Goal: Task Accomplishment & Management: Manage account settings

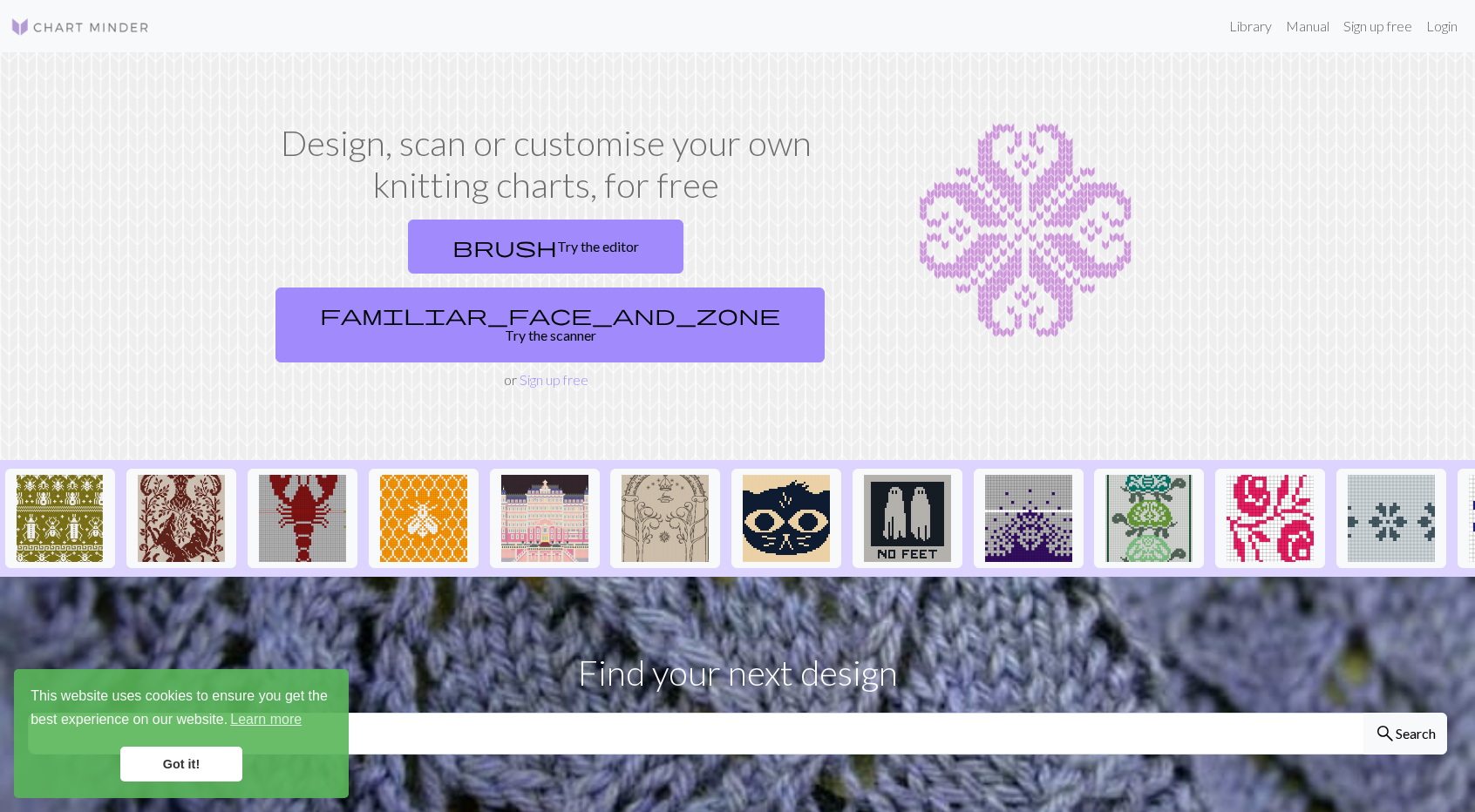
click at [1086, 257] on img at bounding box center [1025, 231] width 363 height 218
click at [190, 475] on img at bounding box center [181, 518] width 87 height 87
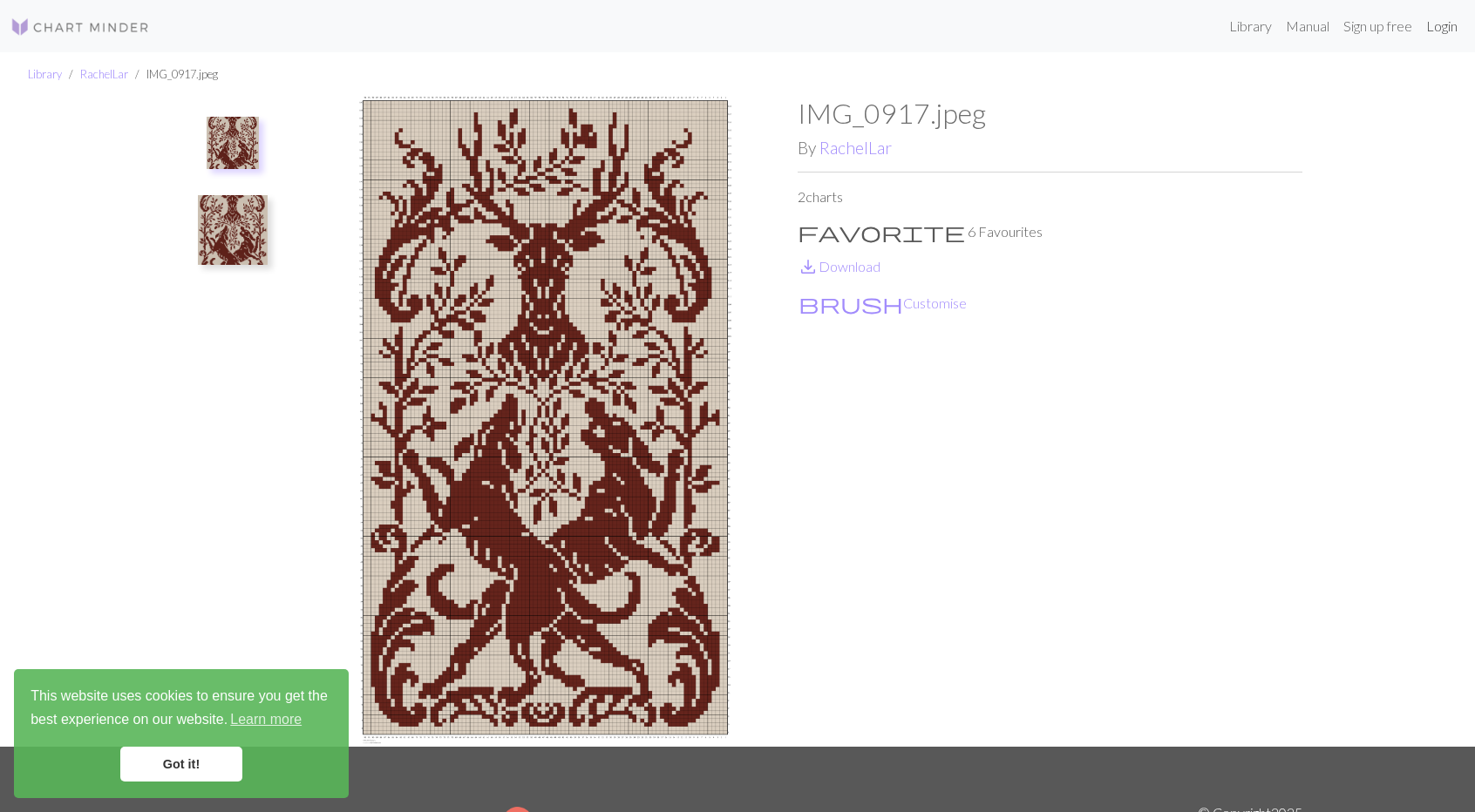
click at [1144, 37] on link "Login" at bounding box center [1441, 26] width 45 height 34
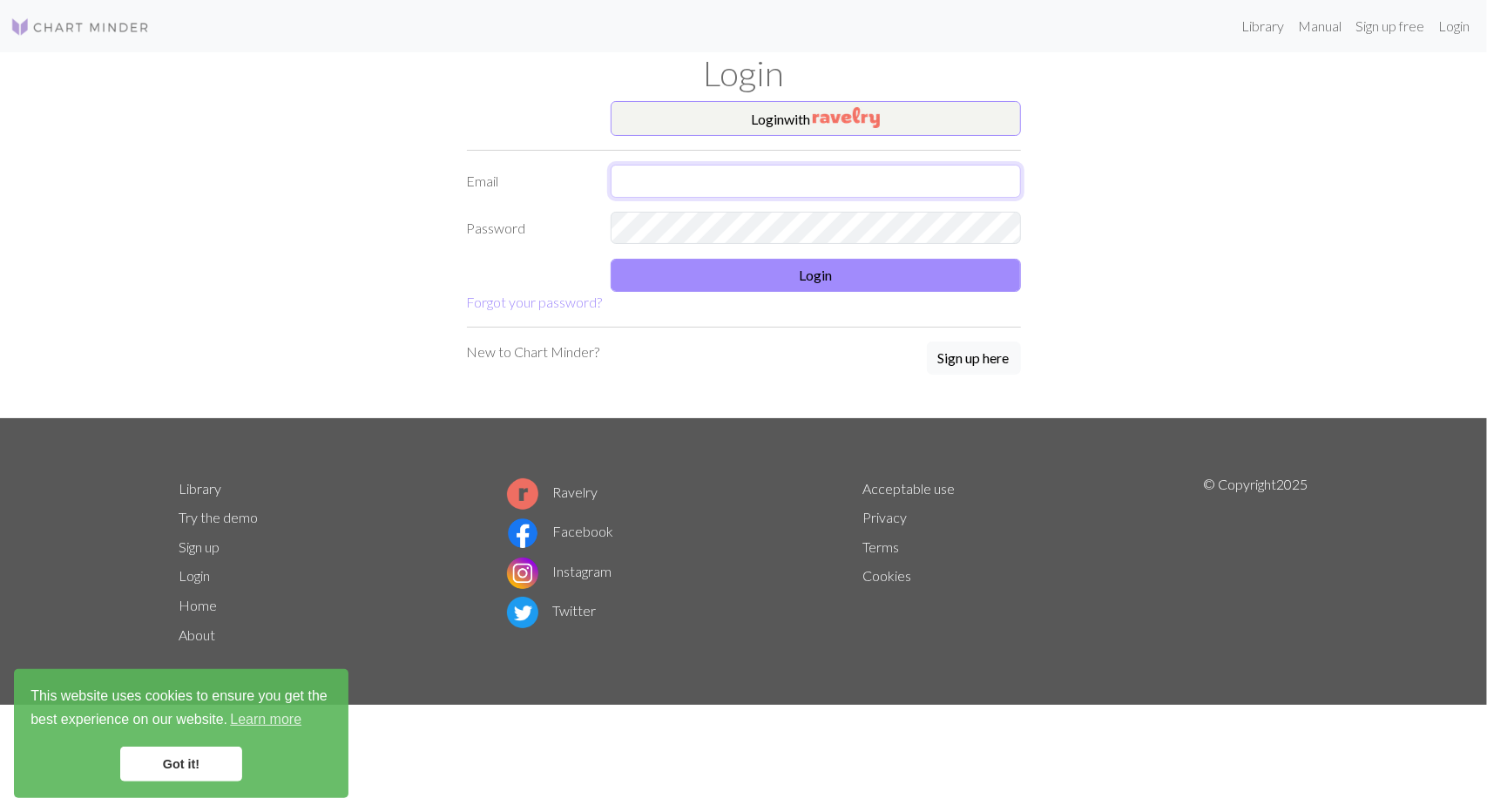
click at [725, 189] on input "text" at bounding box center [816, 181] width 410 height 34
type input "[EMAIL_ADDRESS][DOMAIN_NAME]"
click at [763, 276] on button "Login" at bounding box center [816, 276] width 410 height 34
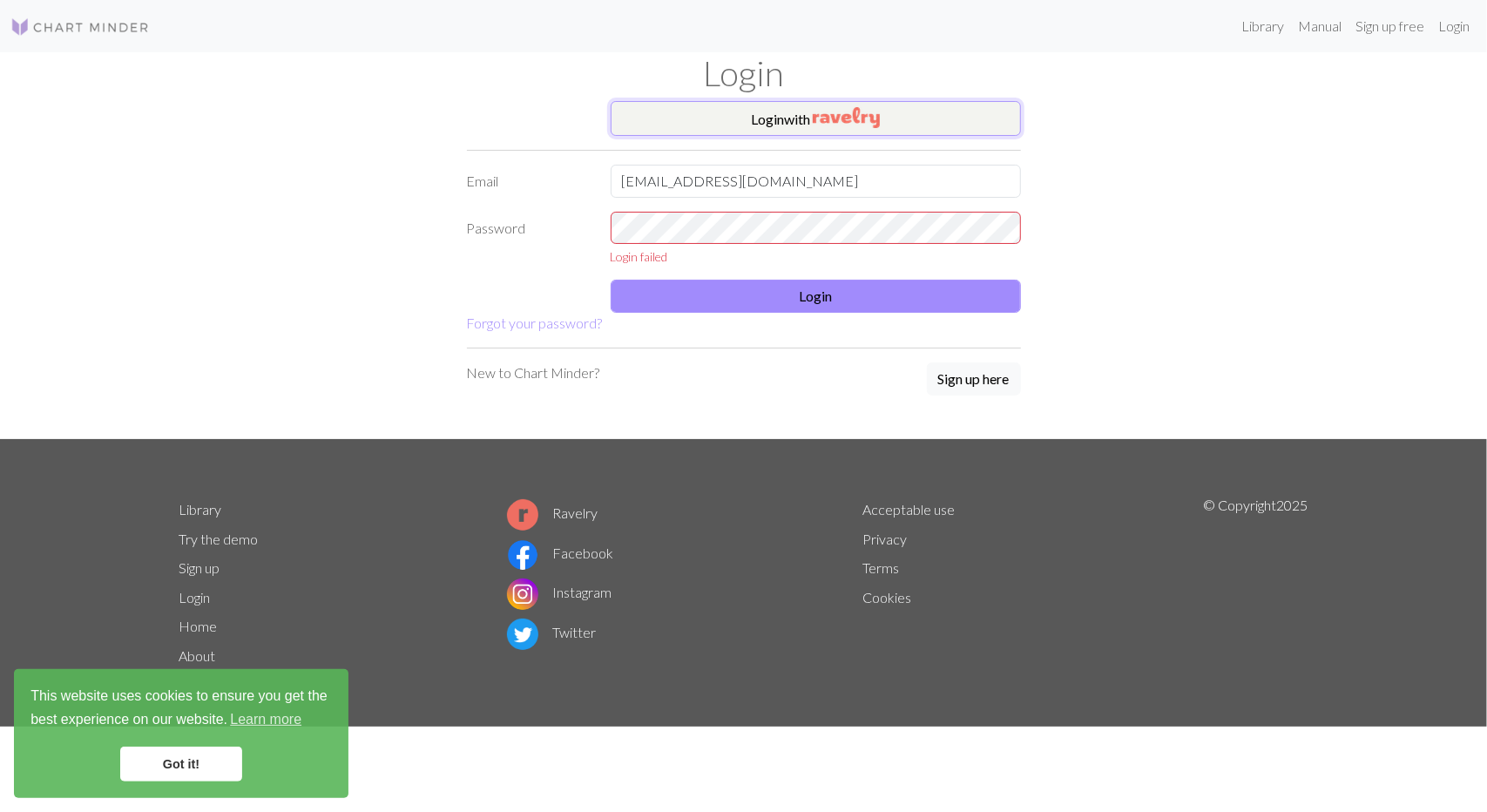
click at [869, 125] on img "button" at bounding box center [846, 117] width 67 height 21
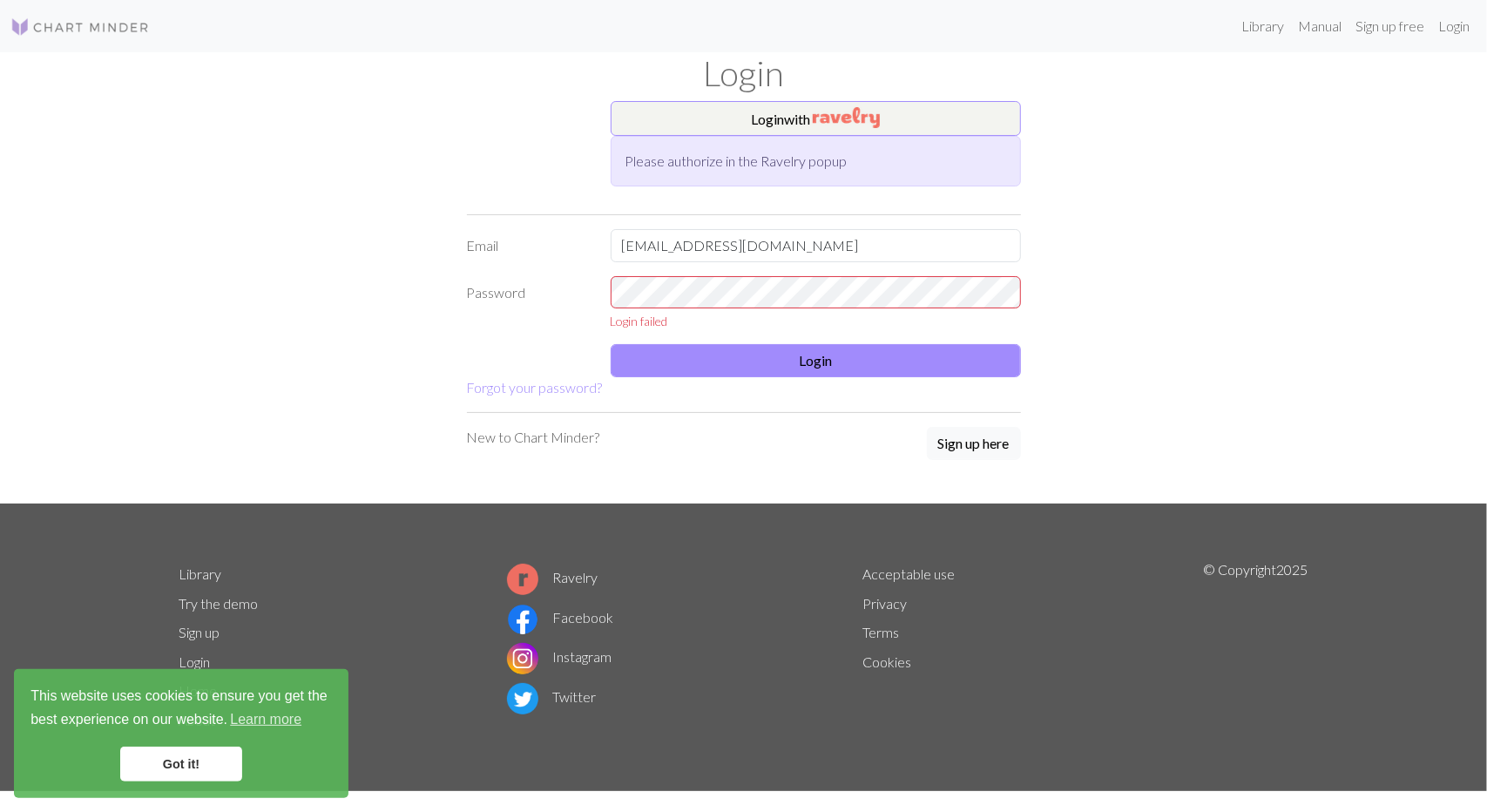
click at [57, 31] on img at bounding box center [80, 27] width 139 height 21
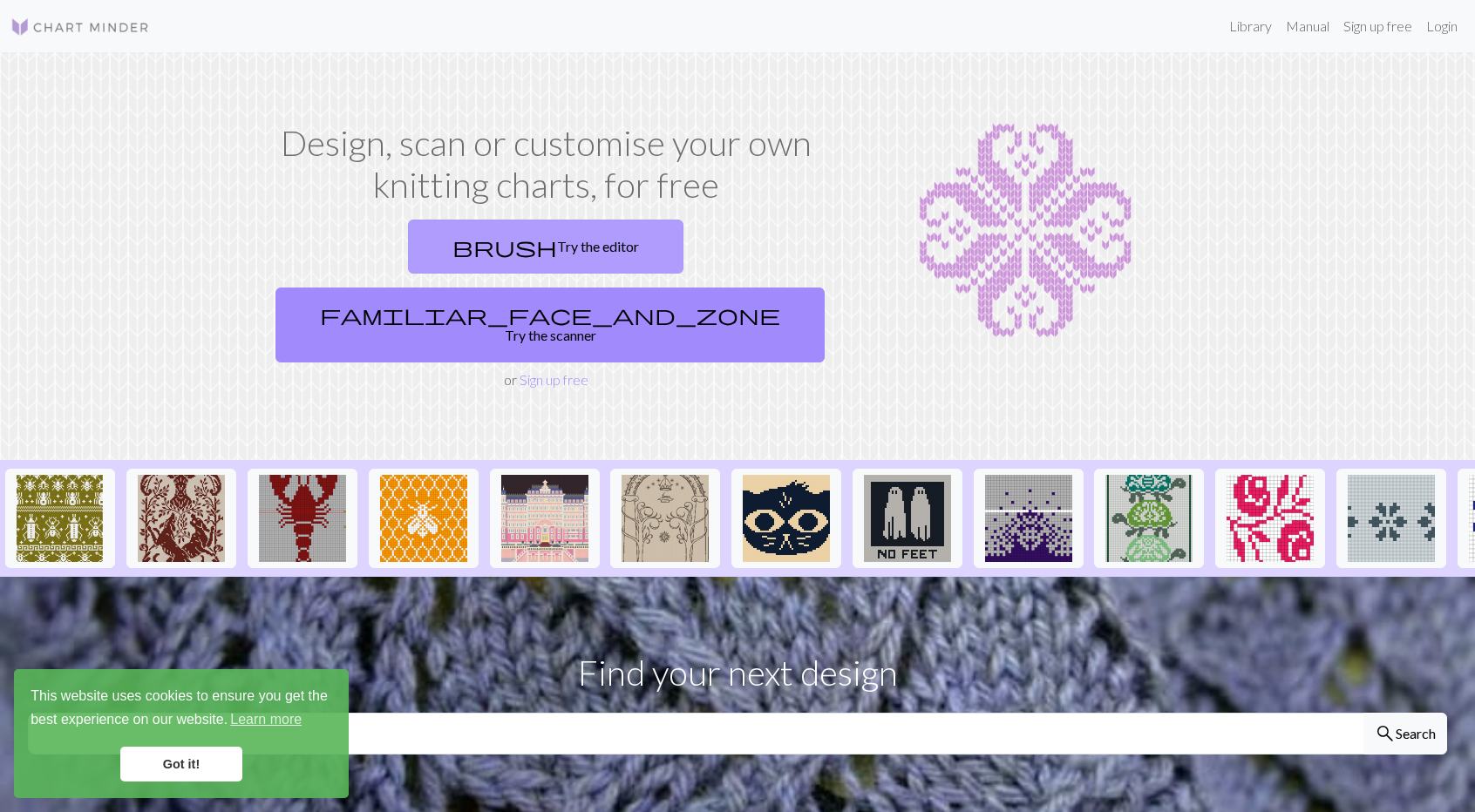
click at [480, 250] on link "brush Try the editor" at bounding box center [545, 246] width 275 height 54
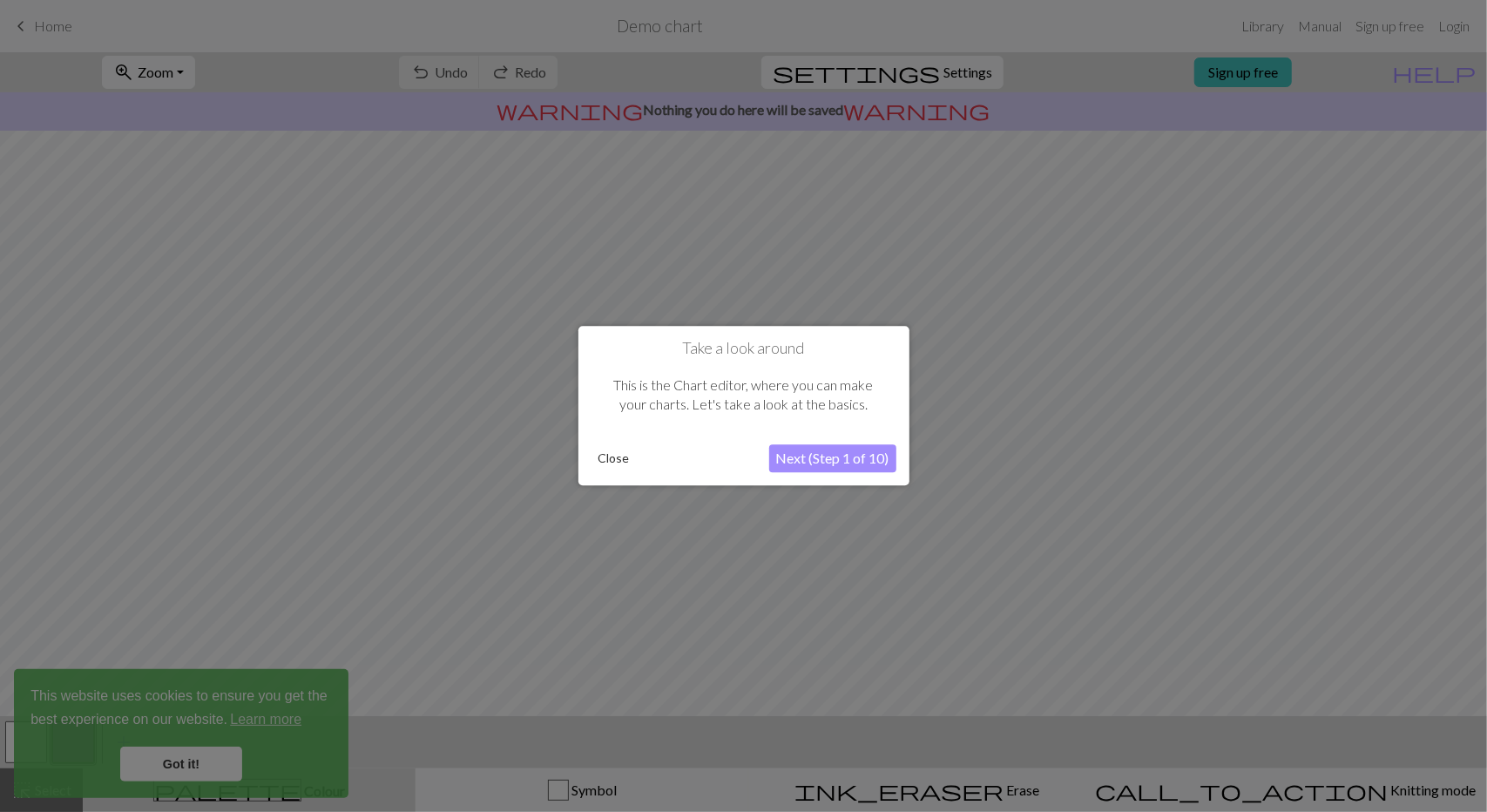
click at [631, 458] on button "Close" at bounding box center [614, 459] width 45 height 27
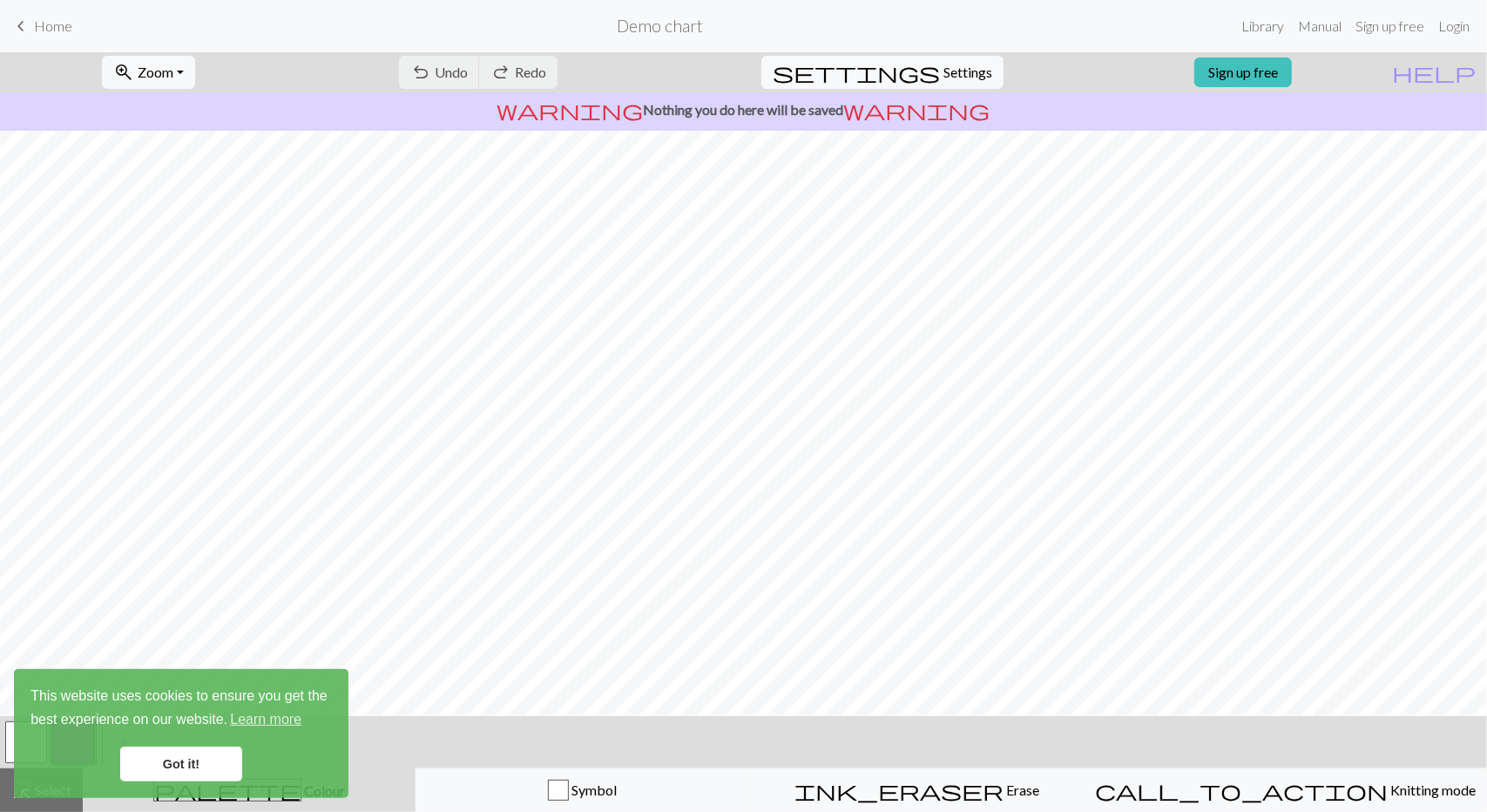
click at [208, 752] on link "Got it!" at bounding box center [181, 764] width 122 height 34
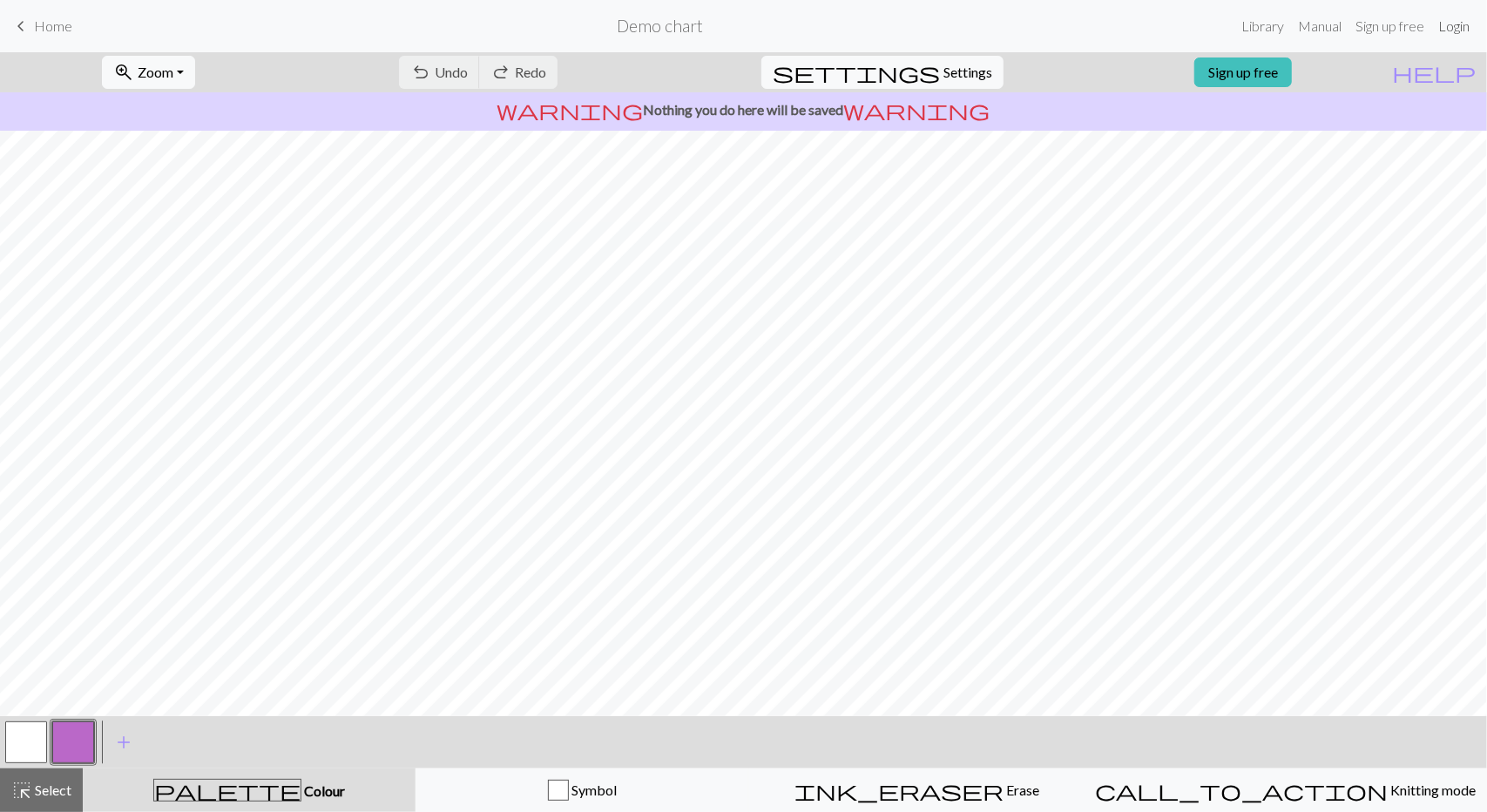
click at [1143, 21] on link "Login" at bounding box center [1453, 26] width 45 height 34
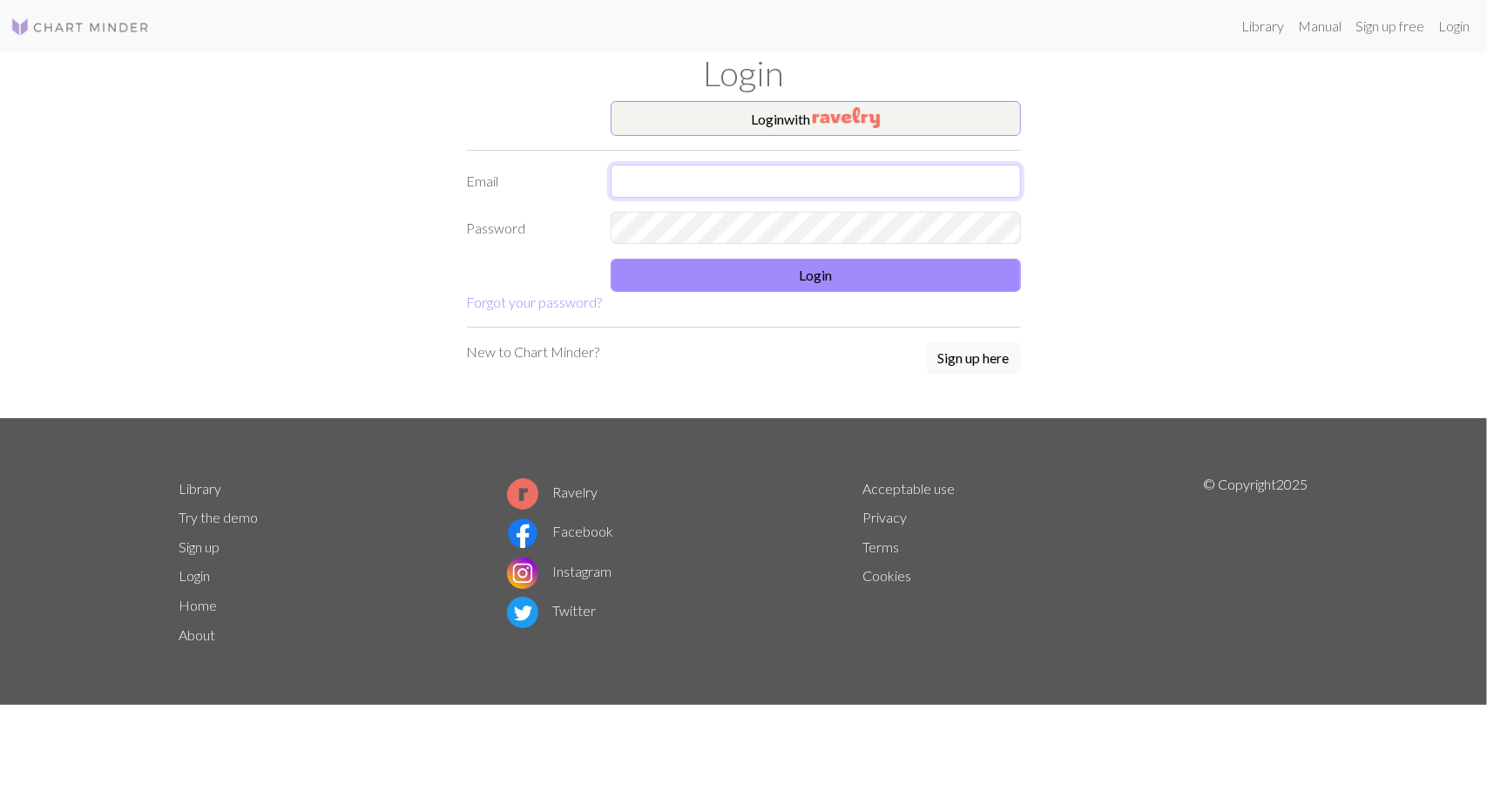
click at [826, 183] on input "text" at bounding box center [816, 181] width 410 height 34
type input "[EMAIL_ADDRESS][DOMAIN_NAME]"
click at [760, 267] on button "Login" at bounding box center [816, 276] width 410 height 34
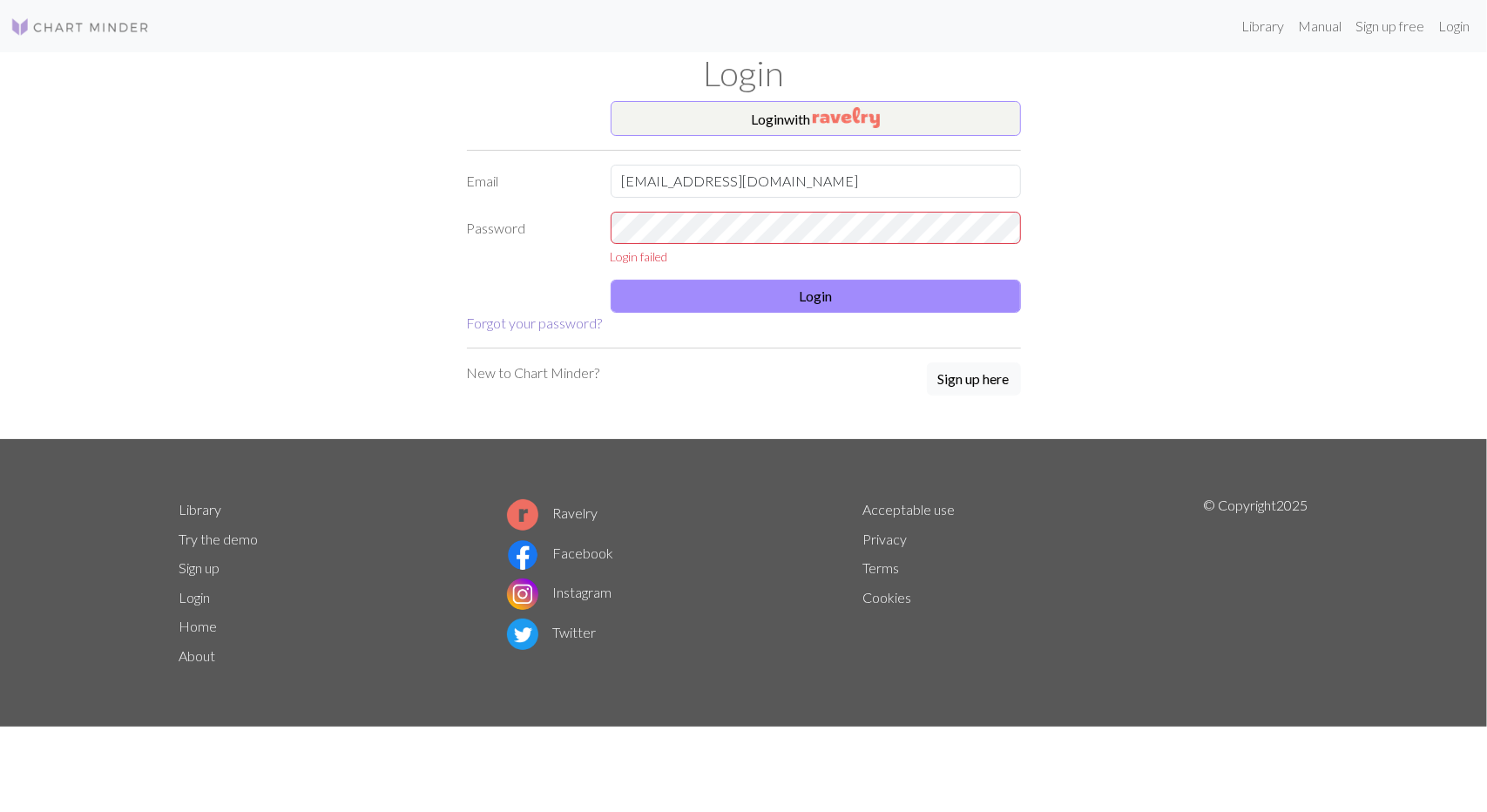
click at [573, 319] on link "Forgot your password?" at bounding box center [535, 322] width 136 height 17
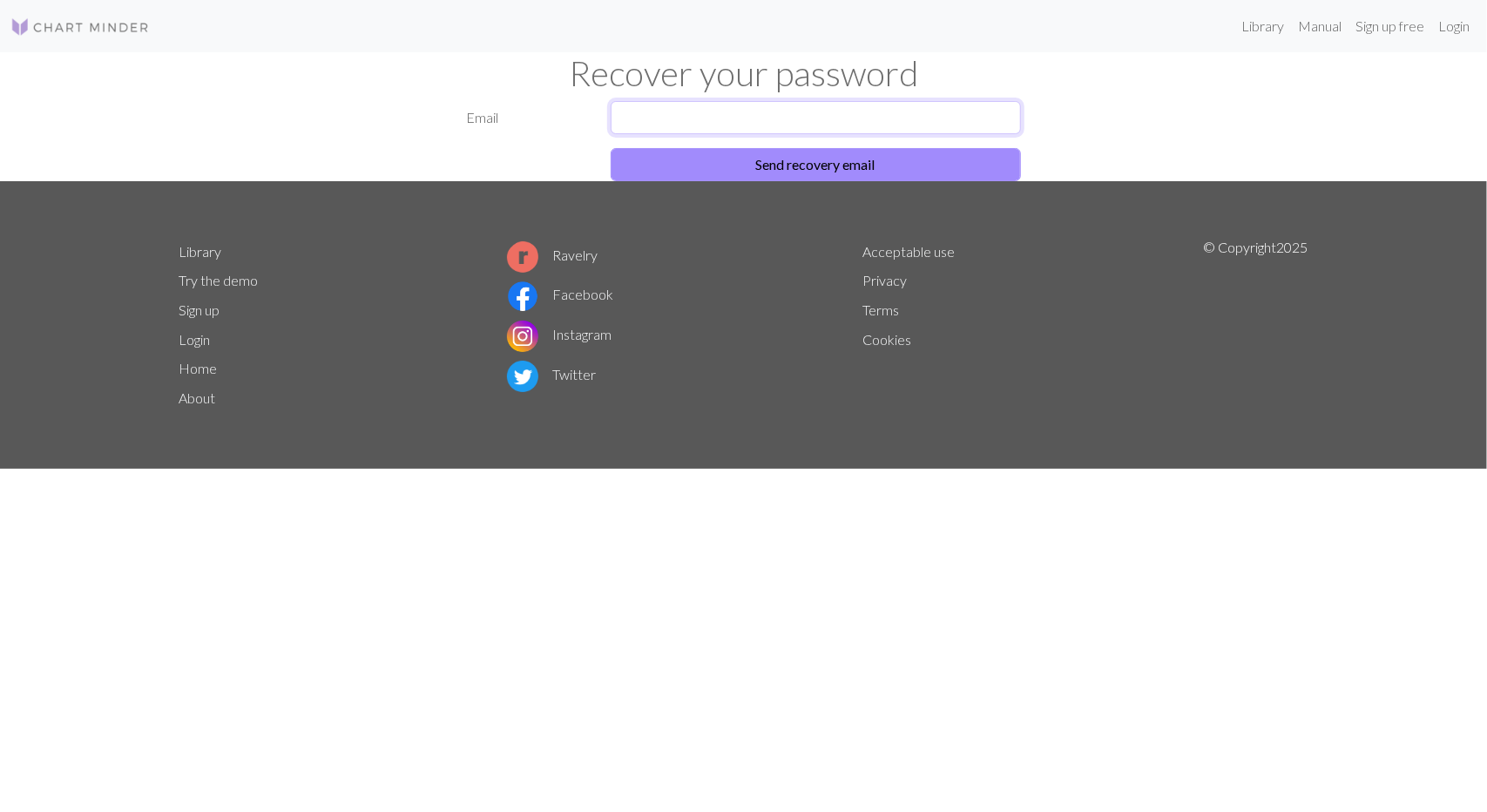
click at [892, 127] on input "text" at bounding box center [816, 118] width 410 height 34
click at [815, 154] on button "Send recovery email" at bounding box center [816, 165] width 410 height 34
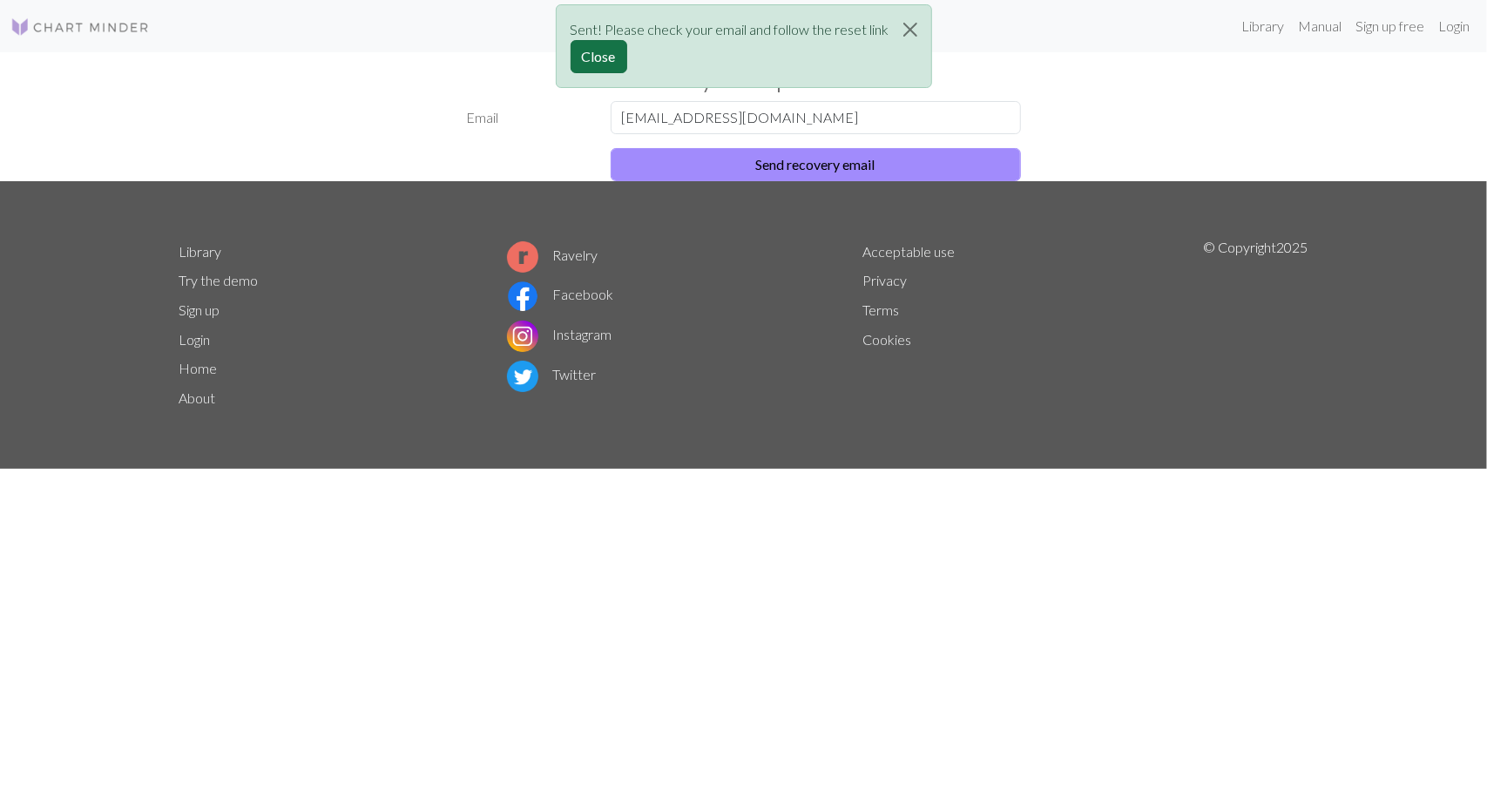
click at [594, 49] on button "Close" at bounding box center [598, 57] width 56 height 34
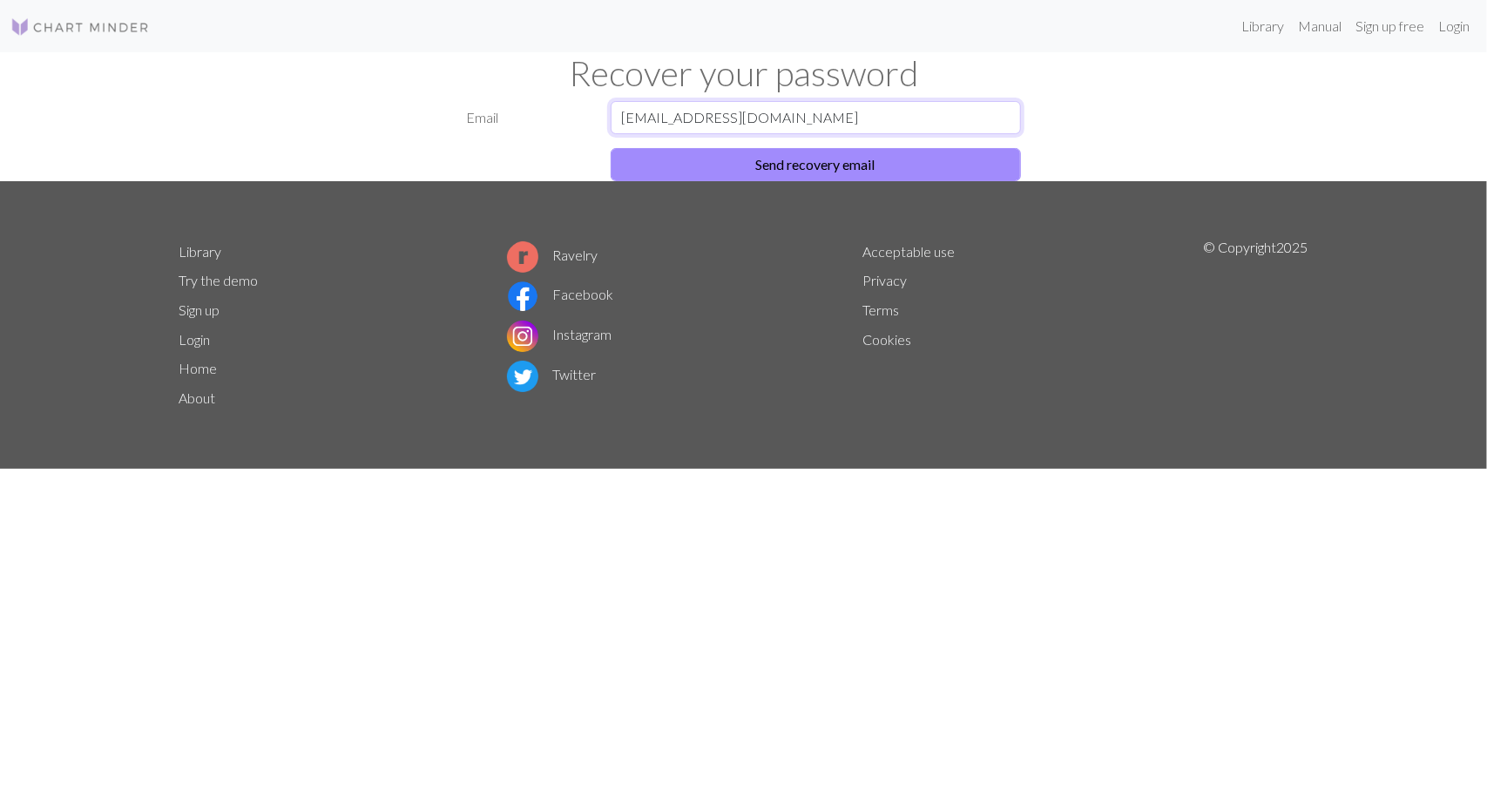
click at [801, 113] on input "[EMAIL_ADDRESS][DOMAIN_NAME]" at bounding box center [816, 118] width 410 height 34
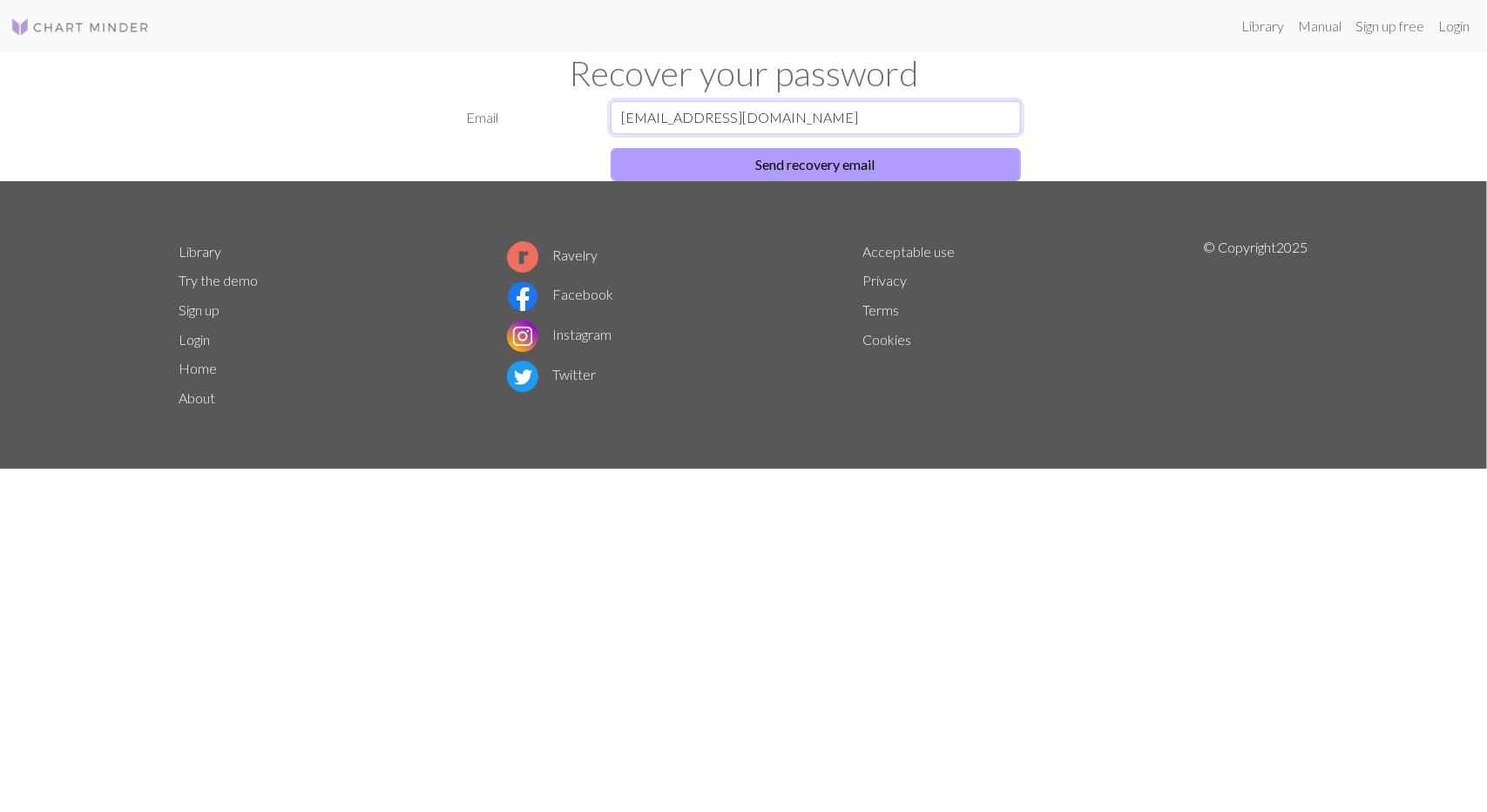
type input "[EMAIL_ADDRESS][DOMAIN_NAME]"
click at [794, 162] on button "Send recovery email" at bounding box center [816, 165] width 410 height 34
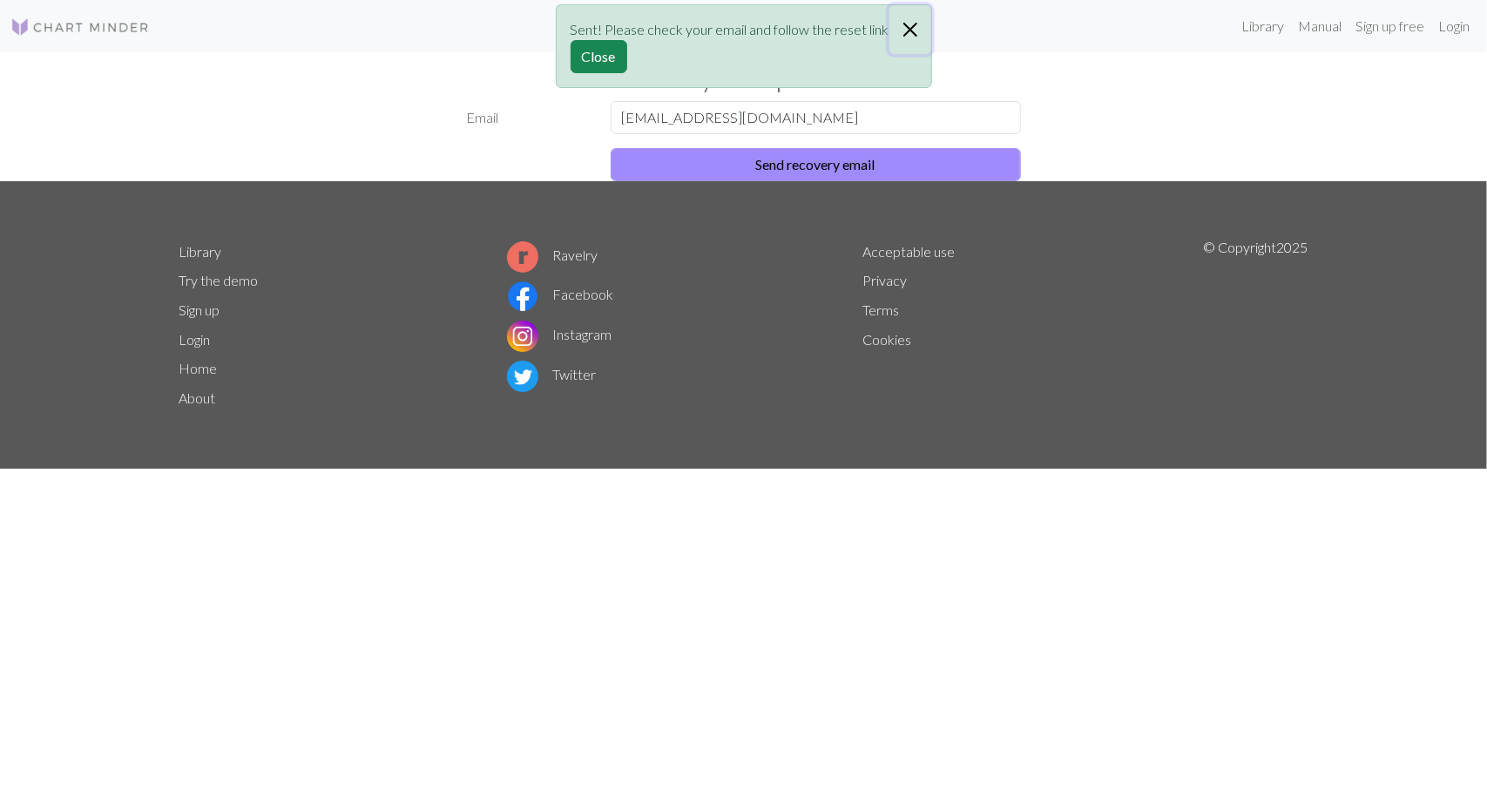
click at [910, 28] on button "Close" at bounding box center [911, 30] width 41 height 49
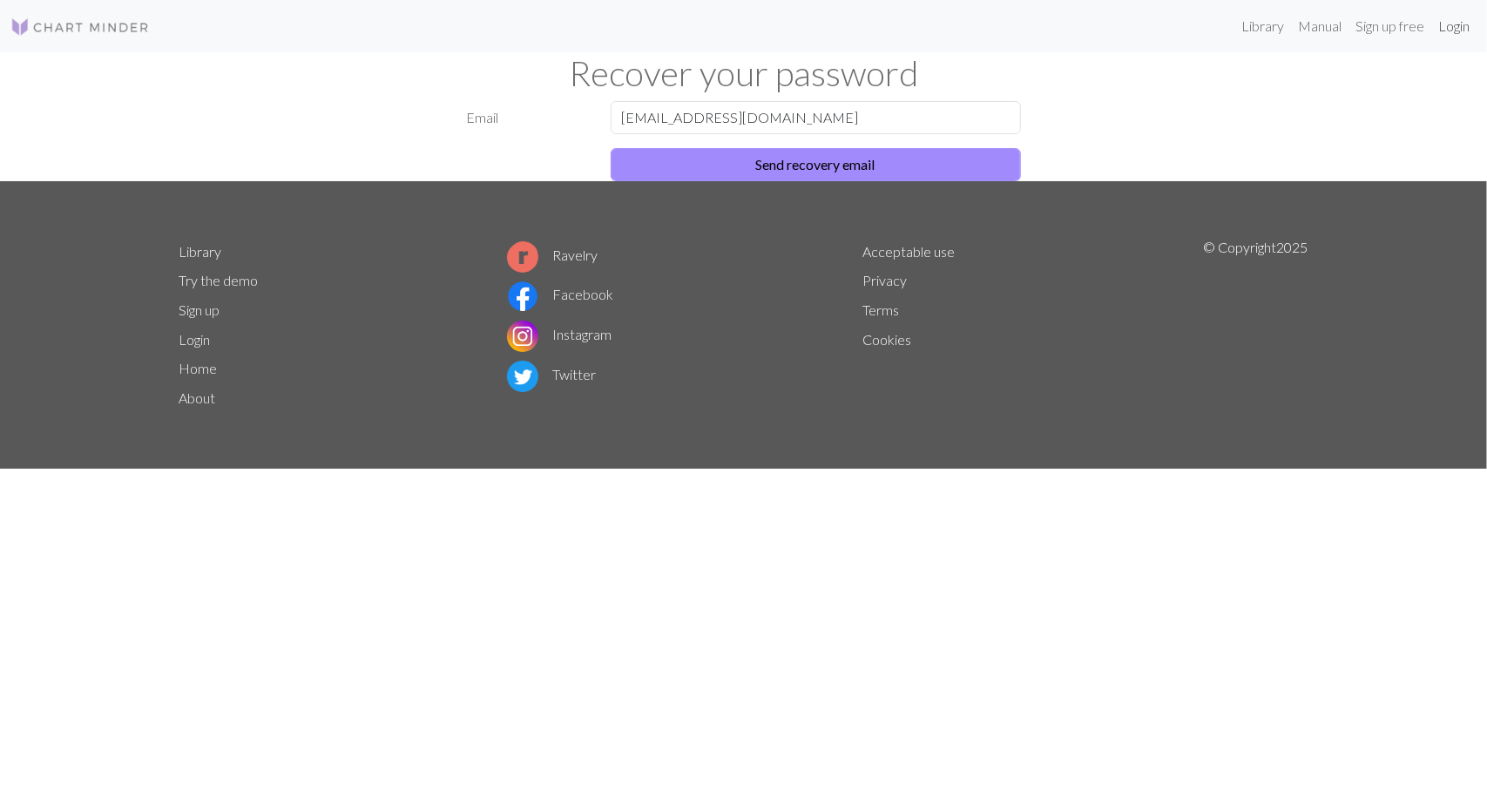
click at [1143, 23] on link "Login" at bounding box center [1453, 26] width 45 height 34
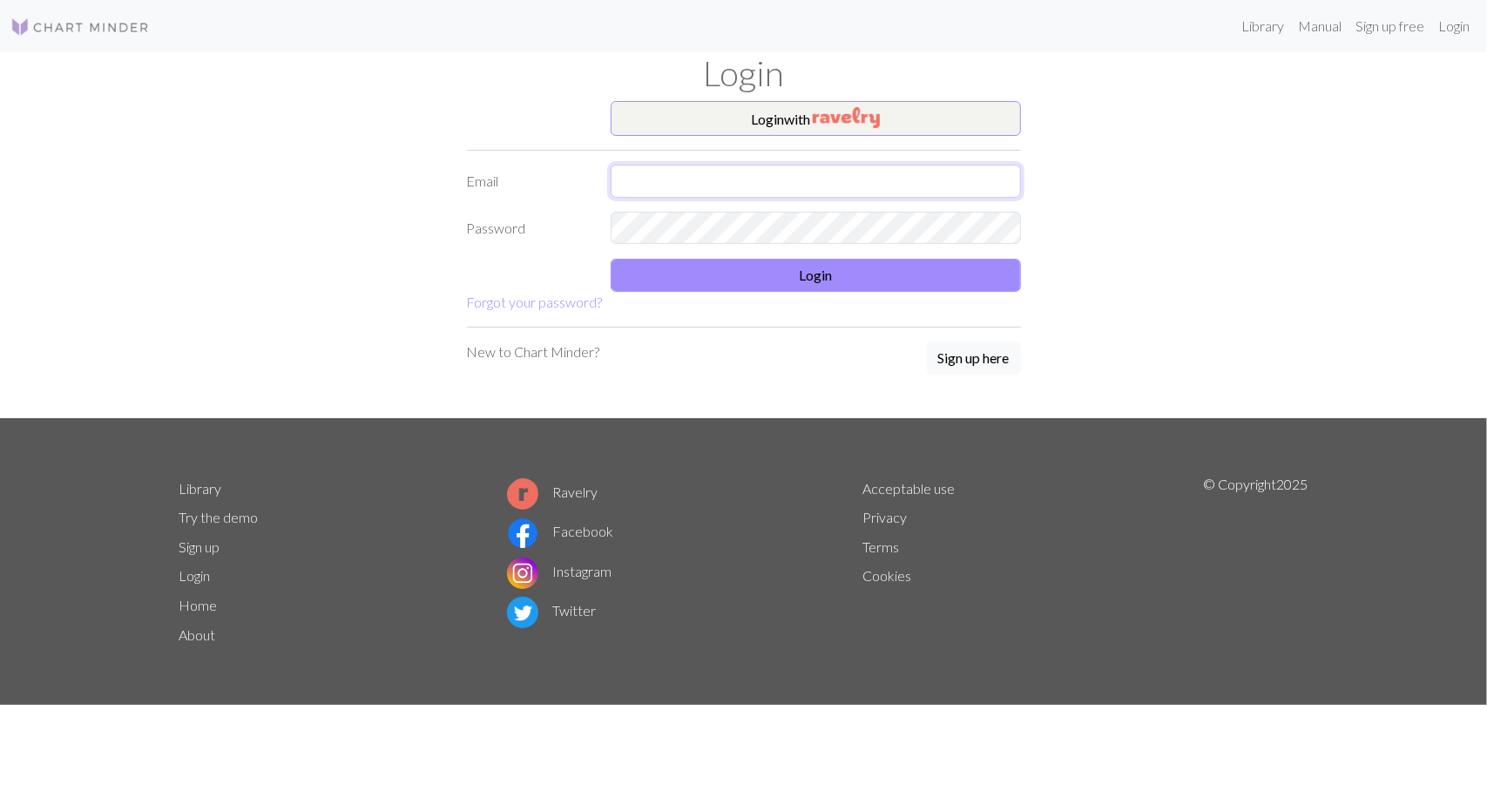
click at [897, 182] on input "text" at bounding box center [816, 181] width 410 height 34
type input "[EMAIL_ADDRESS][DOMAIN_NAME]"
click at [845, 274] on button "Login" at bounding box center [816, 276] width 410 height 34
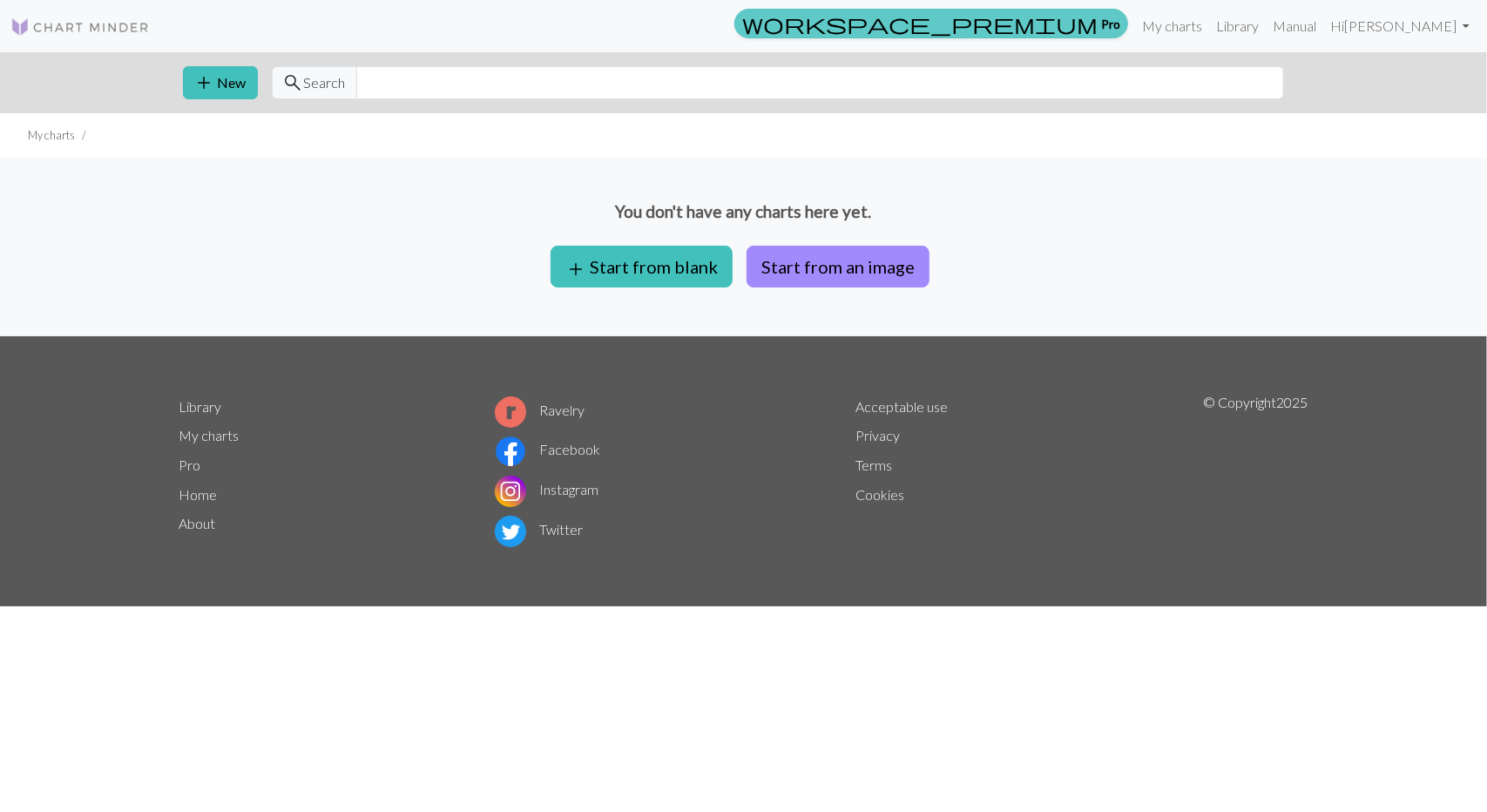
click at [1098, 28] on span "workspace_premium" at bounding box center [919, 23] width 356 height 25
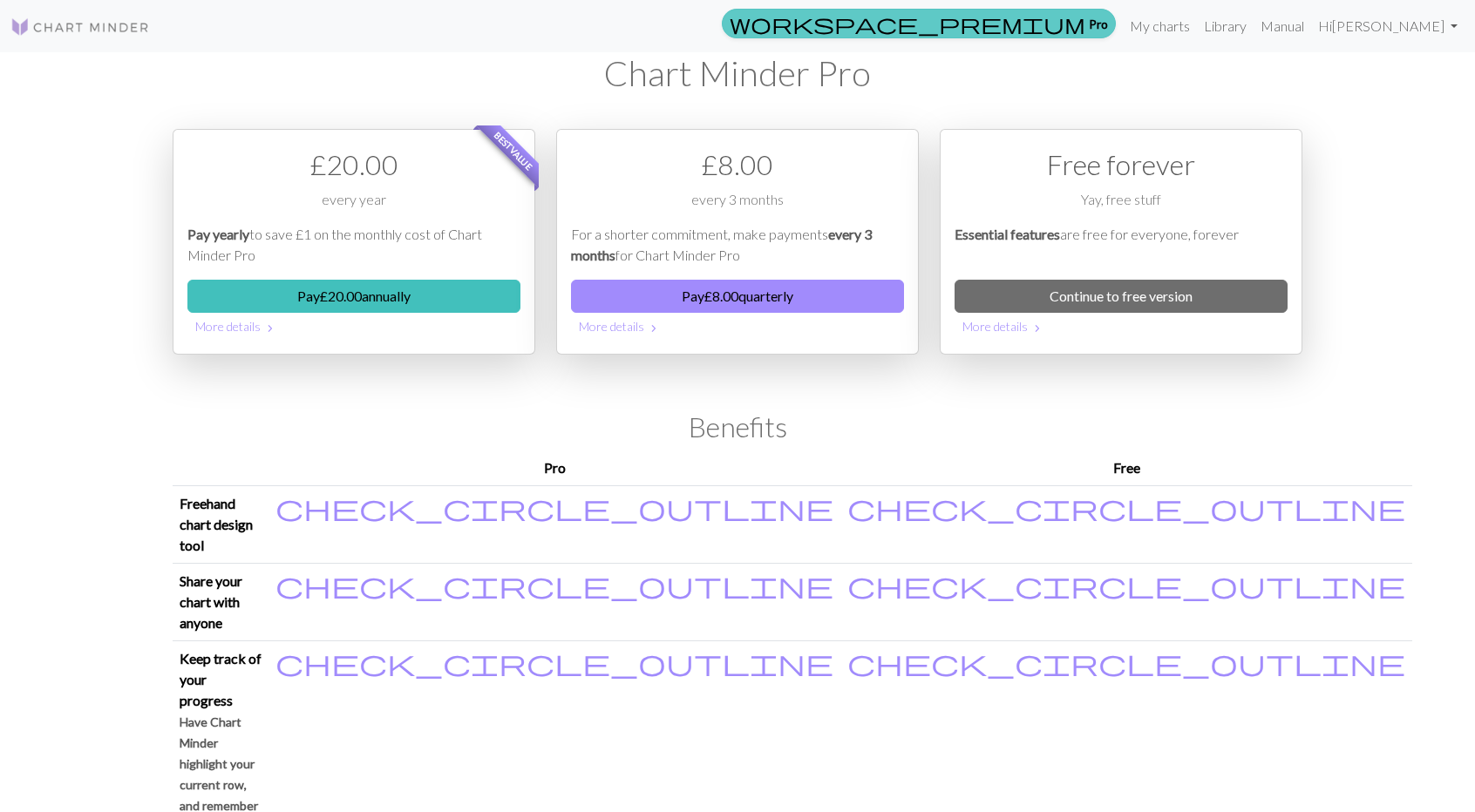
click at [1086, 28] on span "workspace_premium" at bounding box center [907, 23] width 356 height 25
click at [1144, 34] on link "My charts" at bounding box center [1159, 26] width 74 height 34
